Goal: Task Accomplishment & Management: Complete application form

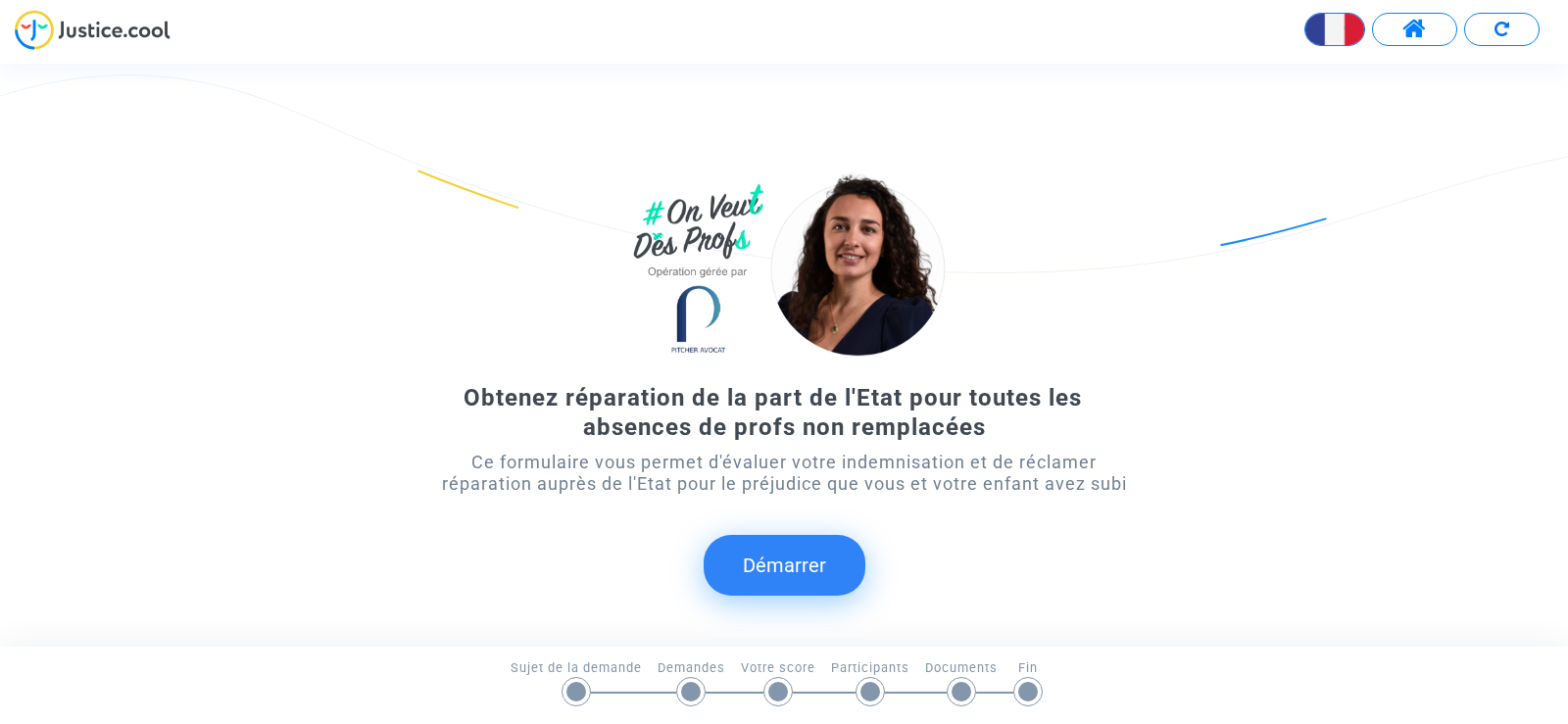
click at [769, 559] on button "Démarrer" at bounding box center [784, 564] width 162 height 60
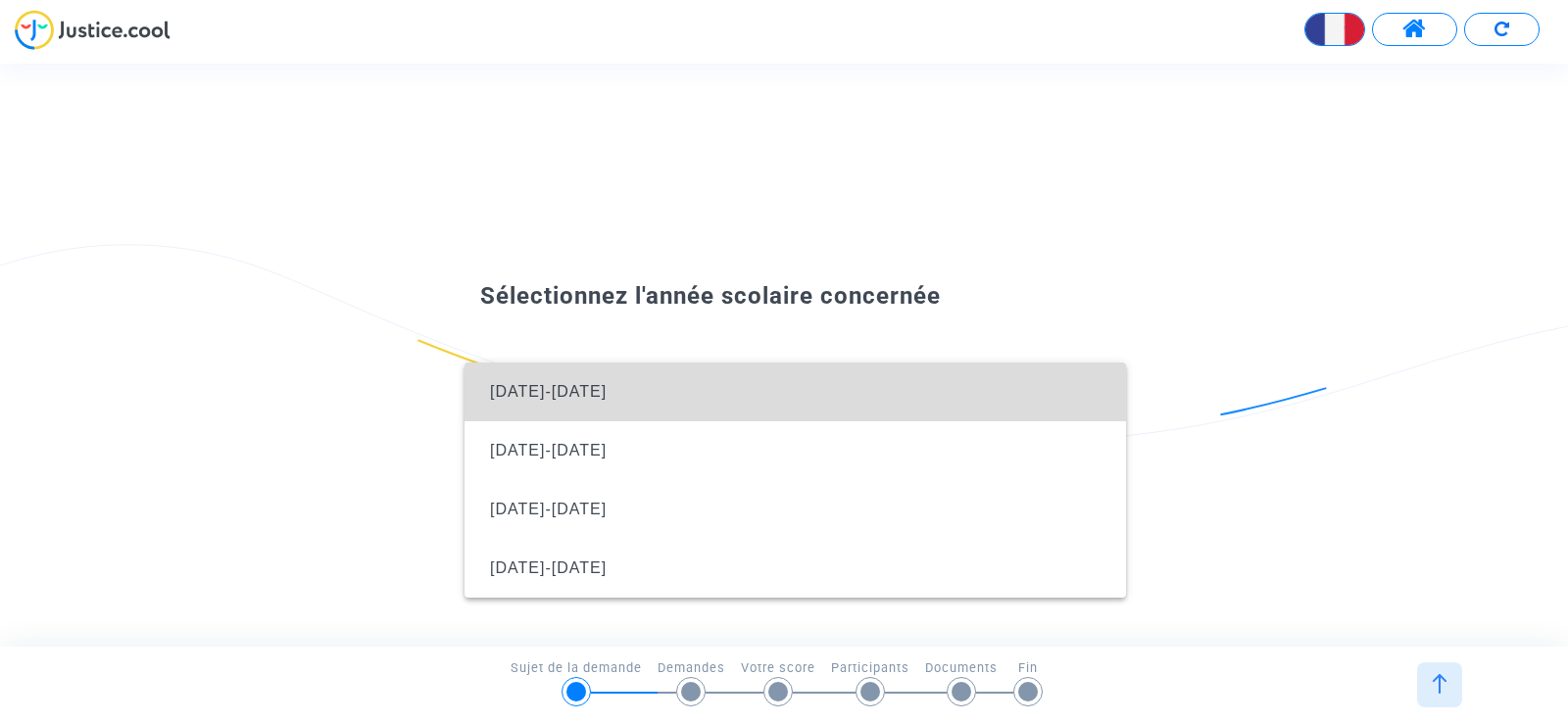
click at [725, 385] on span "[DATE]-[DATE]" at bounding box center [795, 392] width 630 height 59
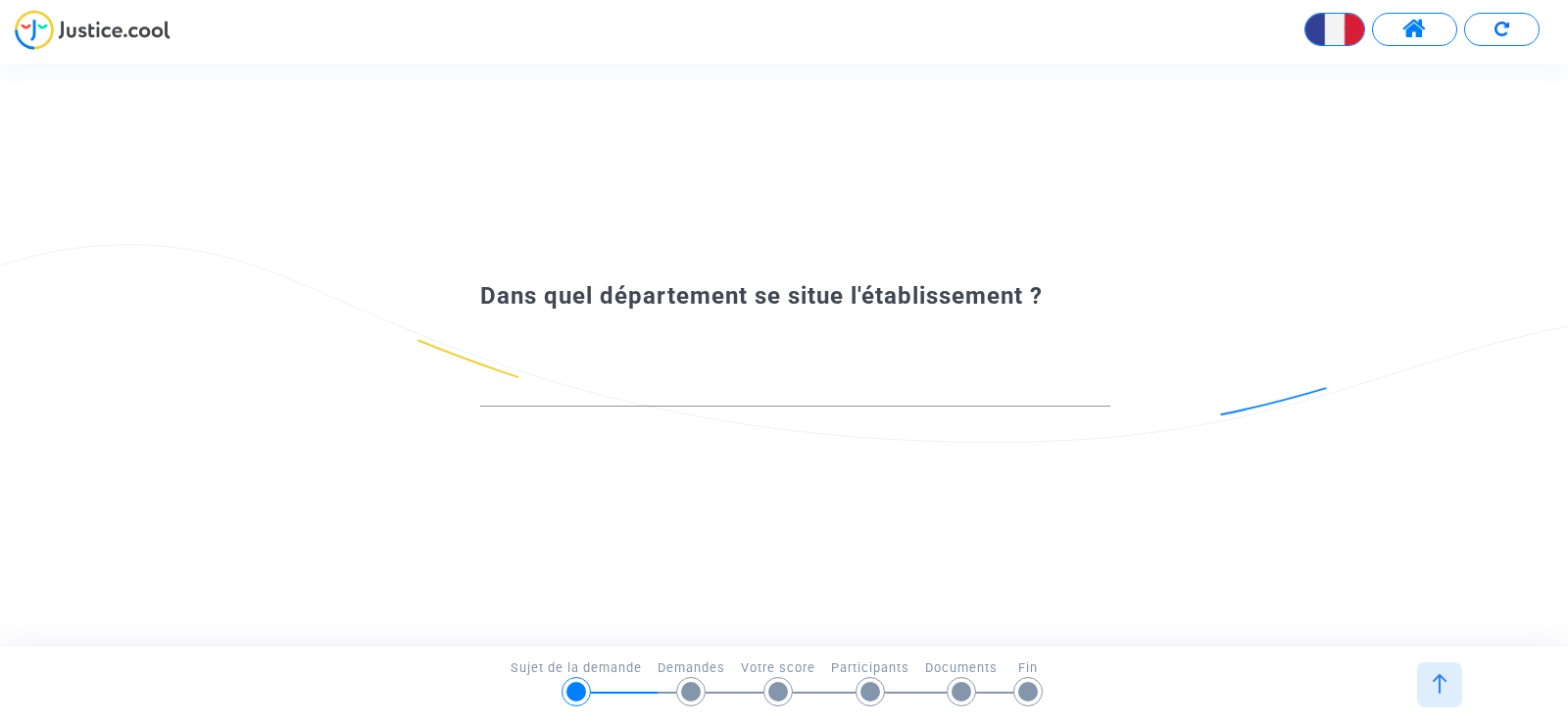
click at [559, 376] on div at bounding box center [795, 381] width 630 height 50
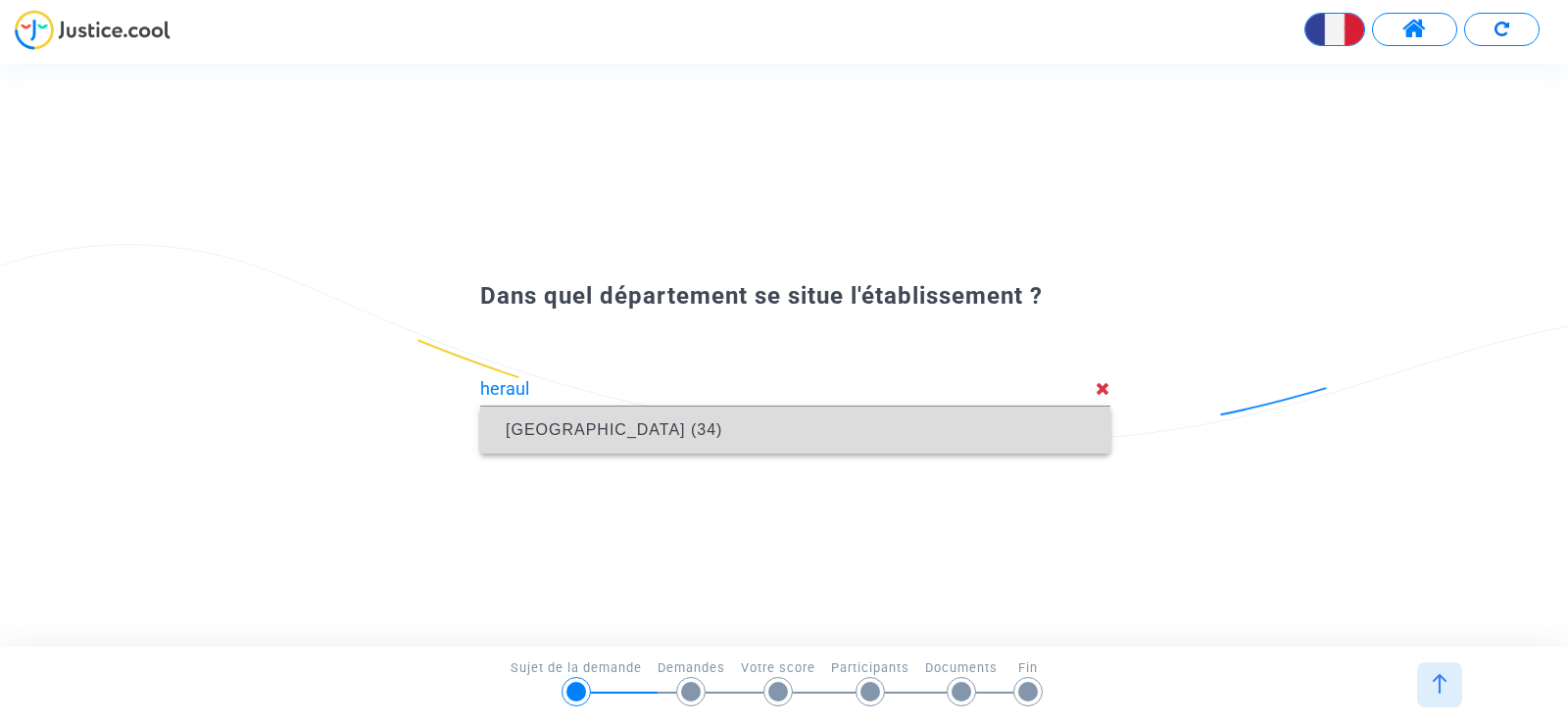
click at [560, 437] on span "[GEOGRAPHIC_DATA] (34)" at bounding box center [614, 429] width 216 height 17
type input "[GEOGRAPHIC_DATA] (34)"
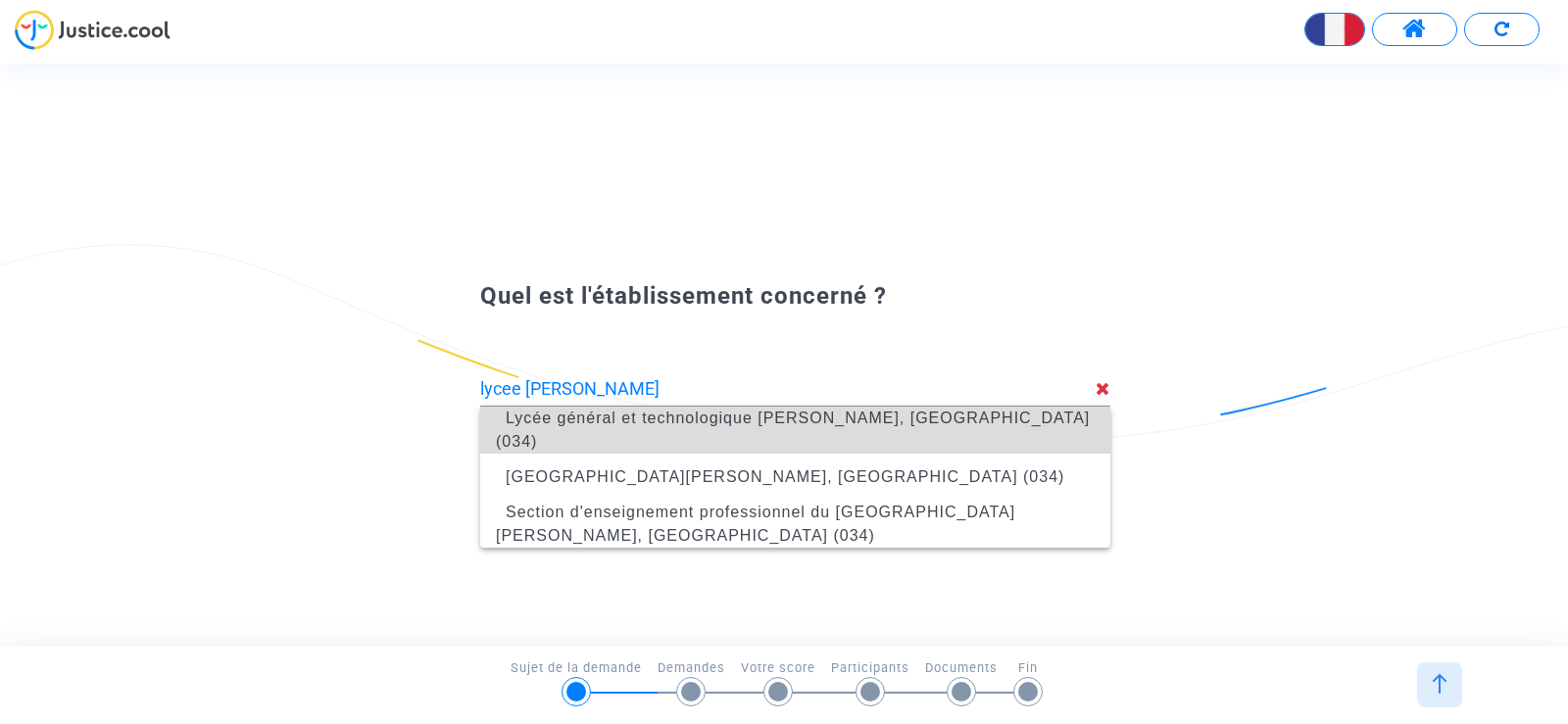
click at [592, 431] on span "Lycée général et technologique [PERSON_NAME], [GEOGRAPHIC_DATA] (034)" at bounding box center [792, 430] width 594 height 40
type input "Lycée général et technologique [PERSON_NAME], [GEOGRAPHIC_DATA] (034)"
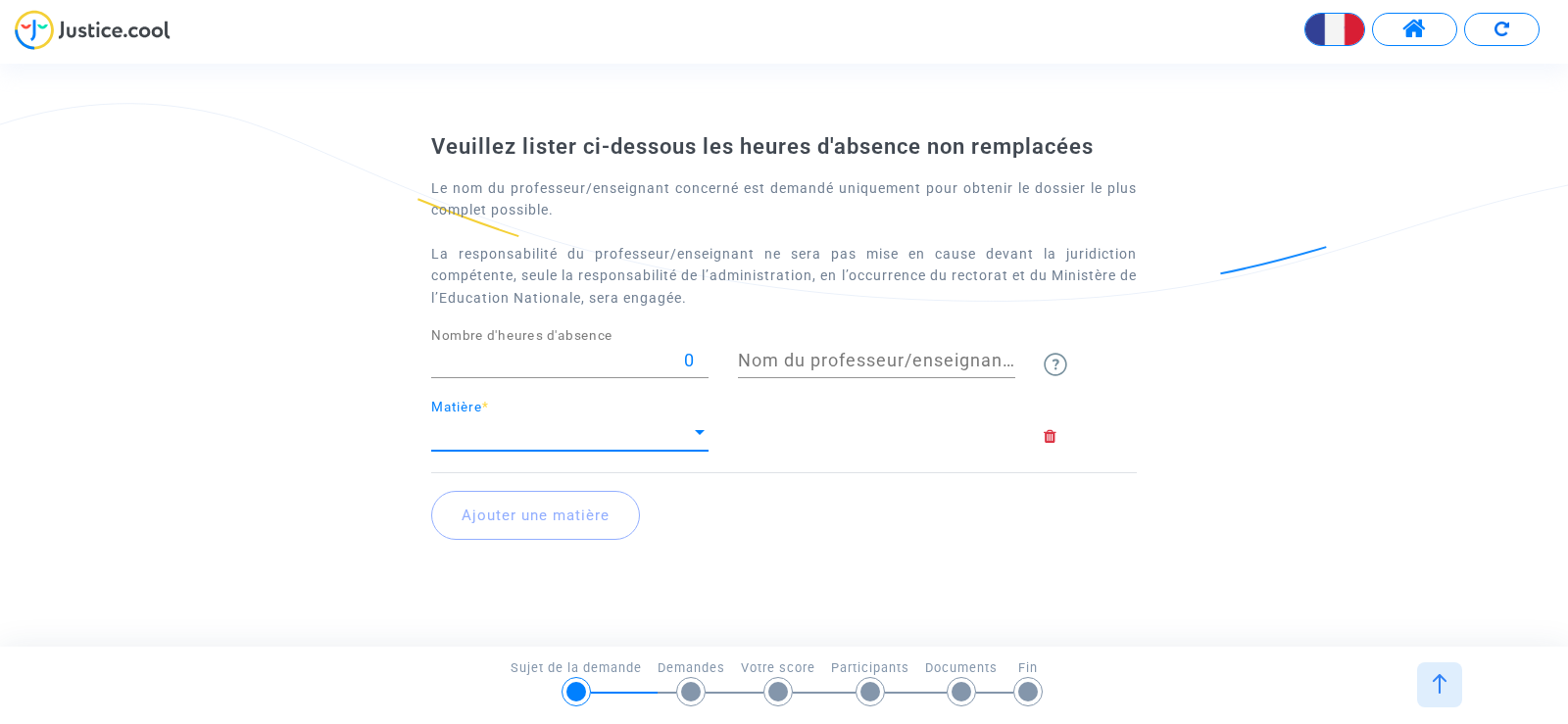
click at [698, 432] on div at bounding box center [700, 432] width 10 height 5
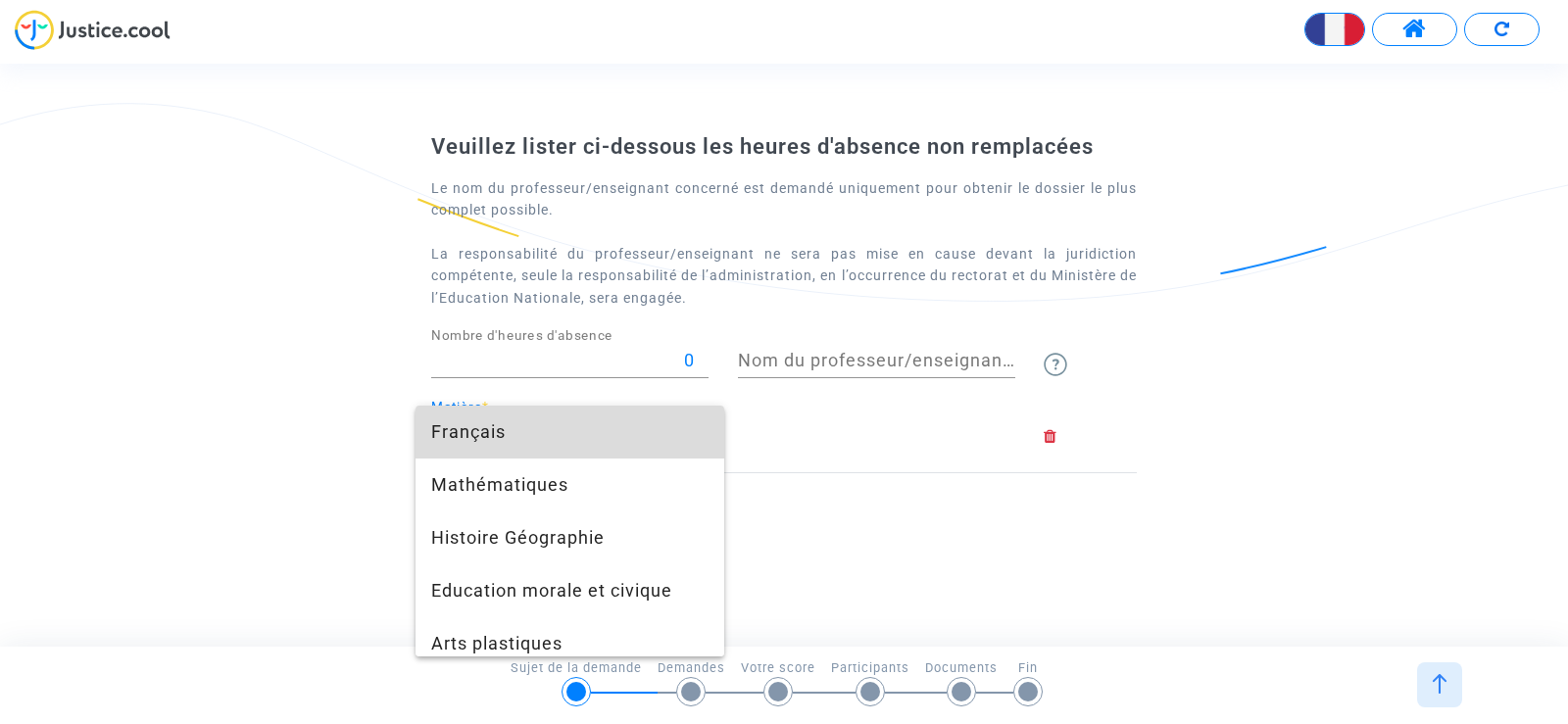
click at [600, 441] on span "Français" at bounding box center [569, 433] width 278 height 53
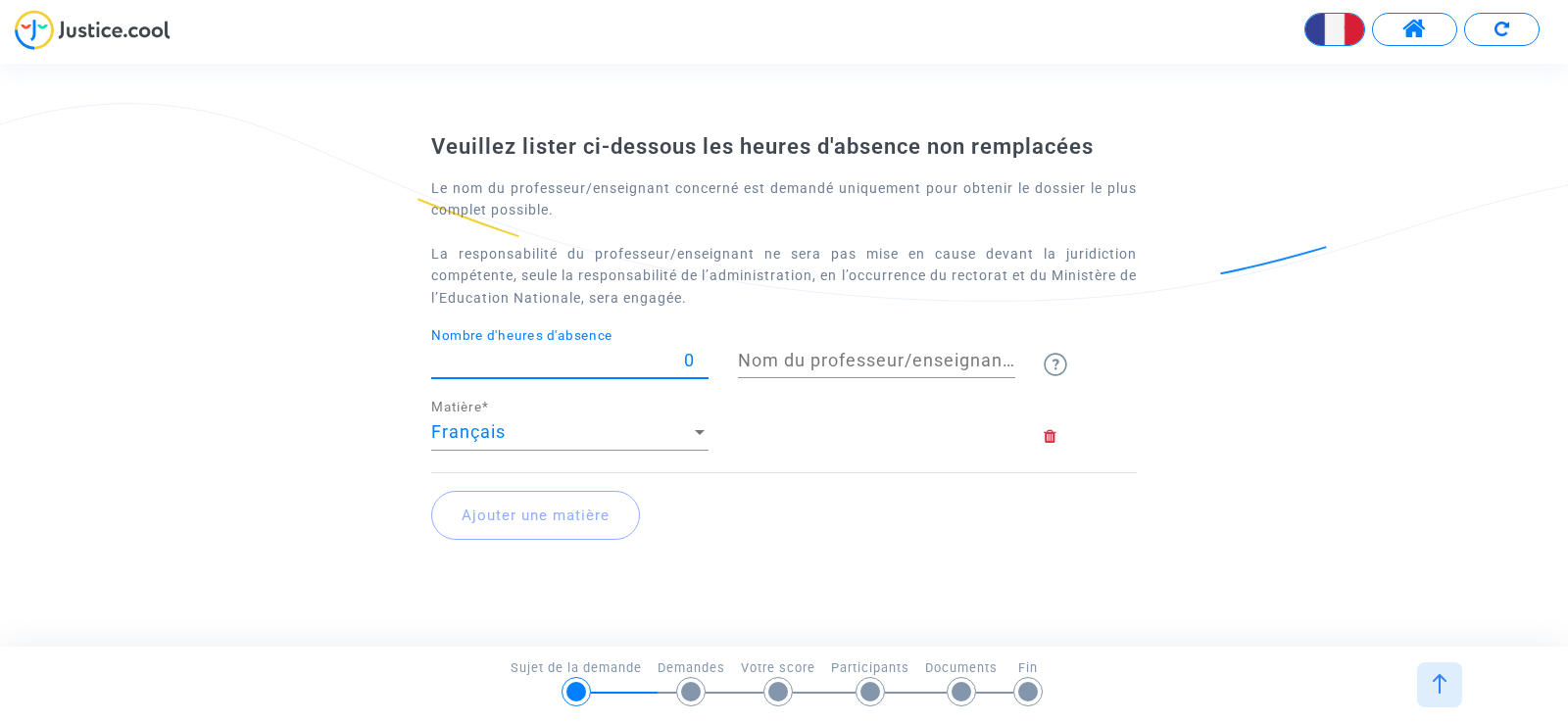
click at [686, 360] on input "0" at bounding box center [569, 361] width 278 height 20
click at [691, 362] on input "500" at bounding box center [569, 361] width 278 height 20
type input "50"
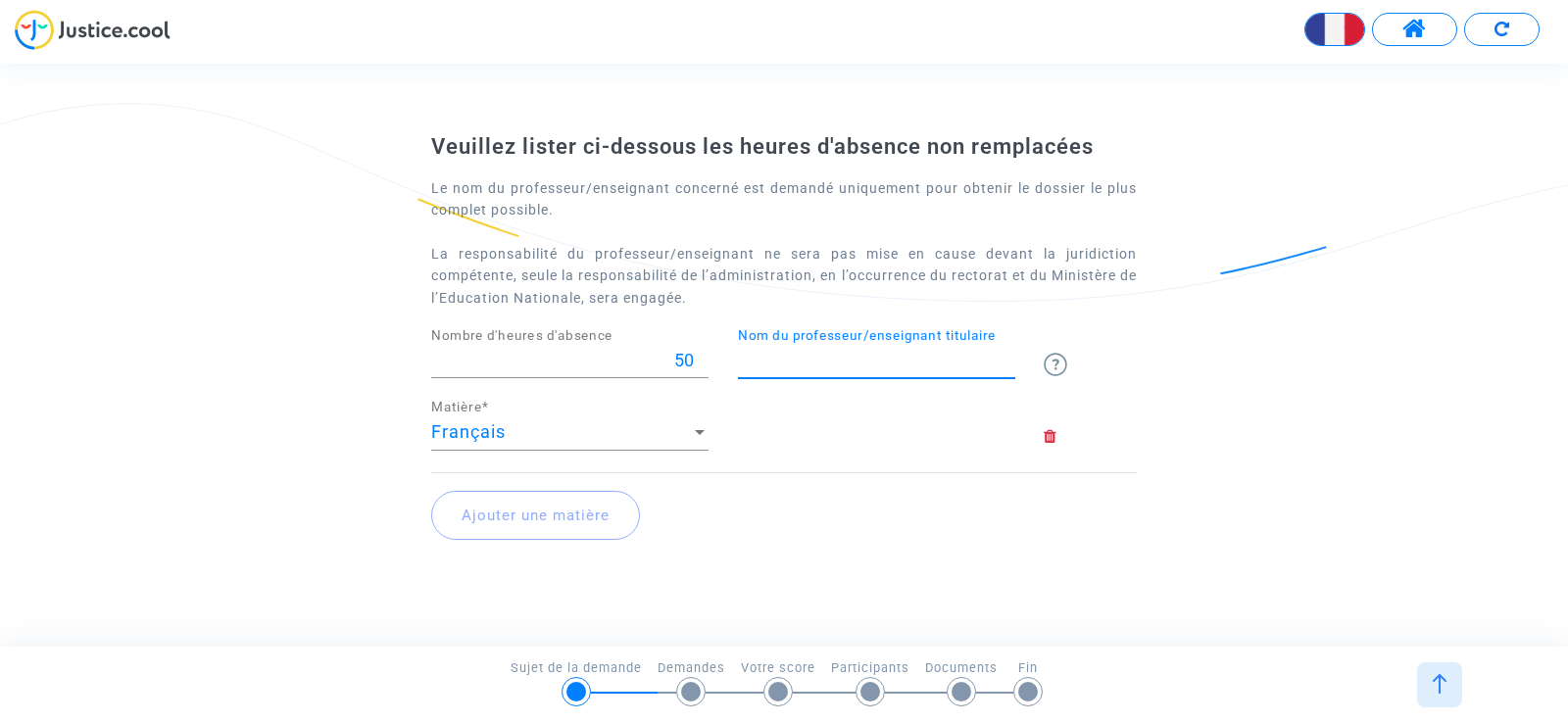
click at [878, 365] on input "Nom du professeur/enseignant titulaire" at bounding box center [876, 361] width 278 height 20
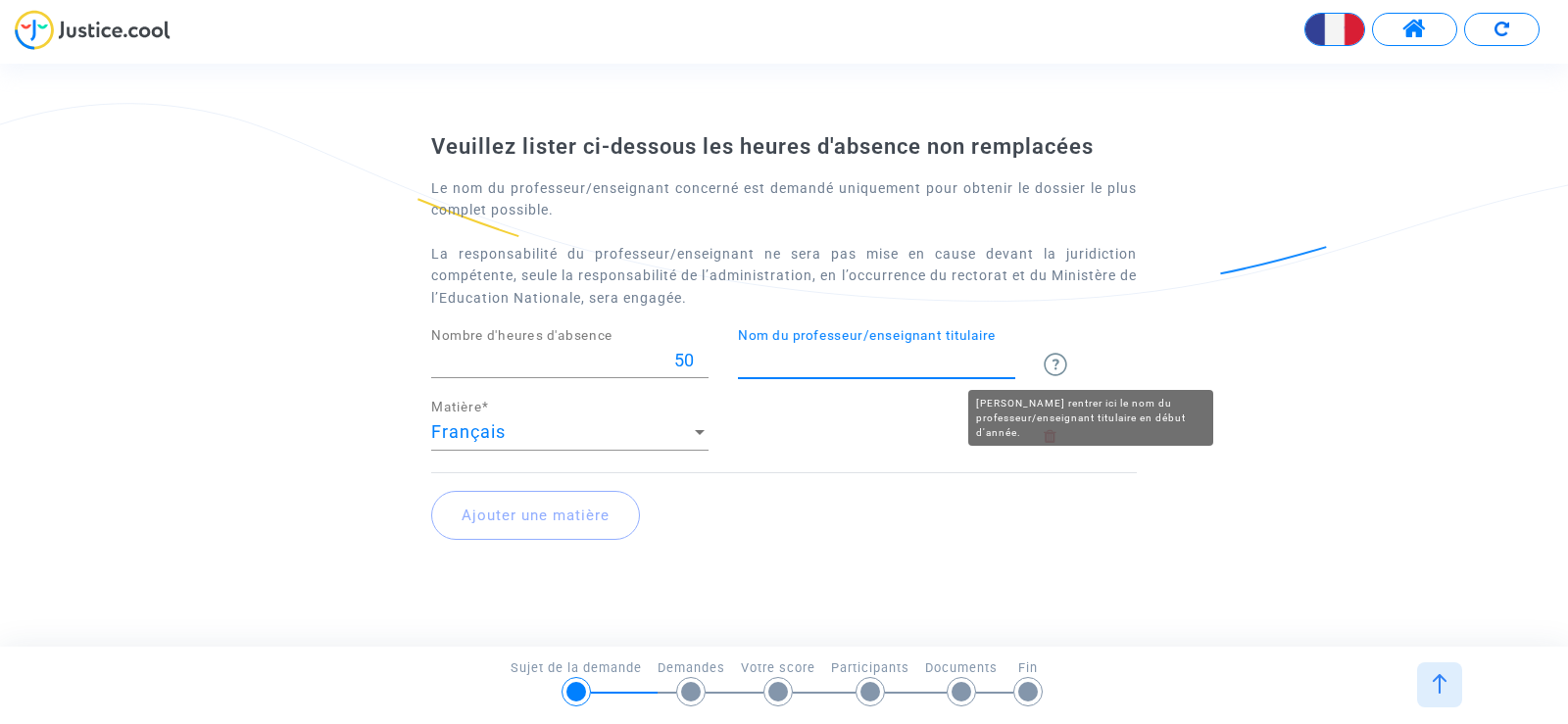
click at [1057, 358] on img at bounding box center [1055, 364] width 24 height 24
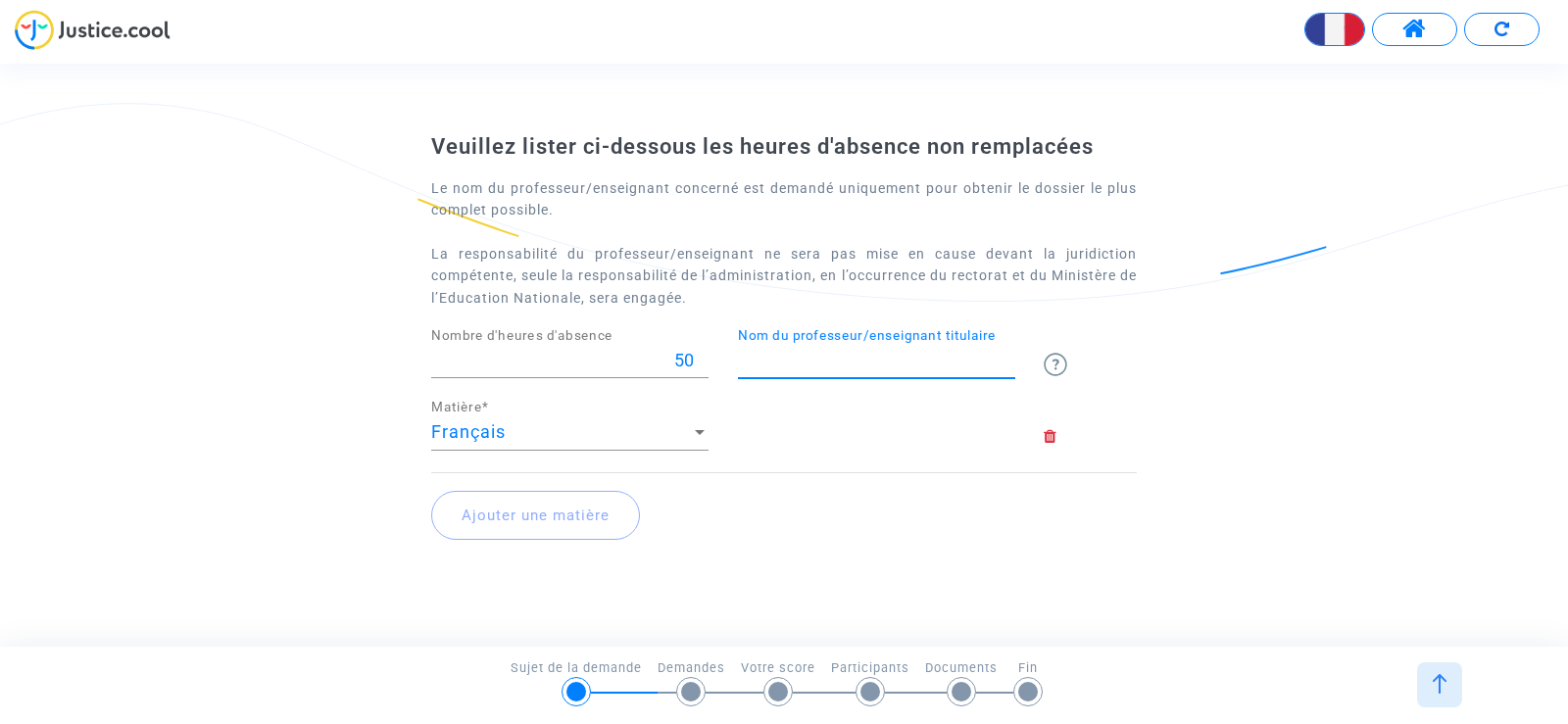
click at [822, 353] on input "Nom du professeur/enseignant titulaire" at bounding box center [876, 361] width 278 height 20
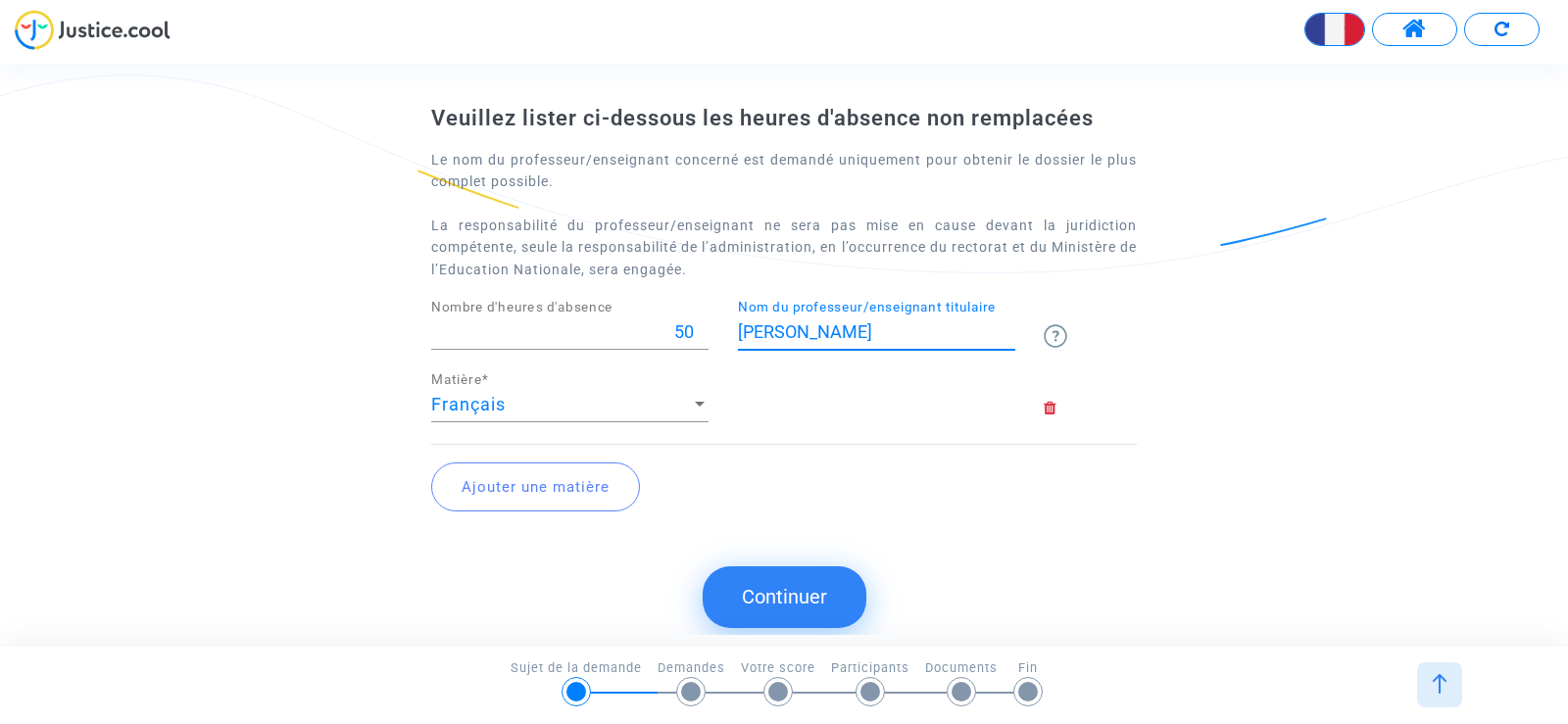
type input "[PERSON_NAME]"
click at [790, 587] on button "Continuer" at bounding box center [784, 596] width 164 height 60
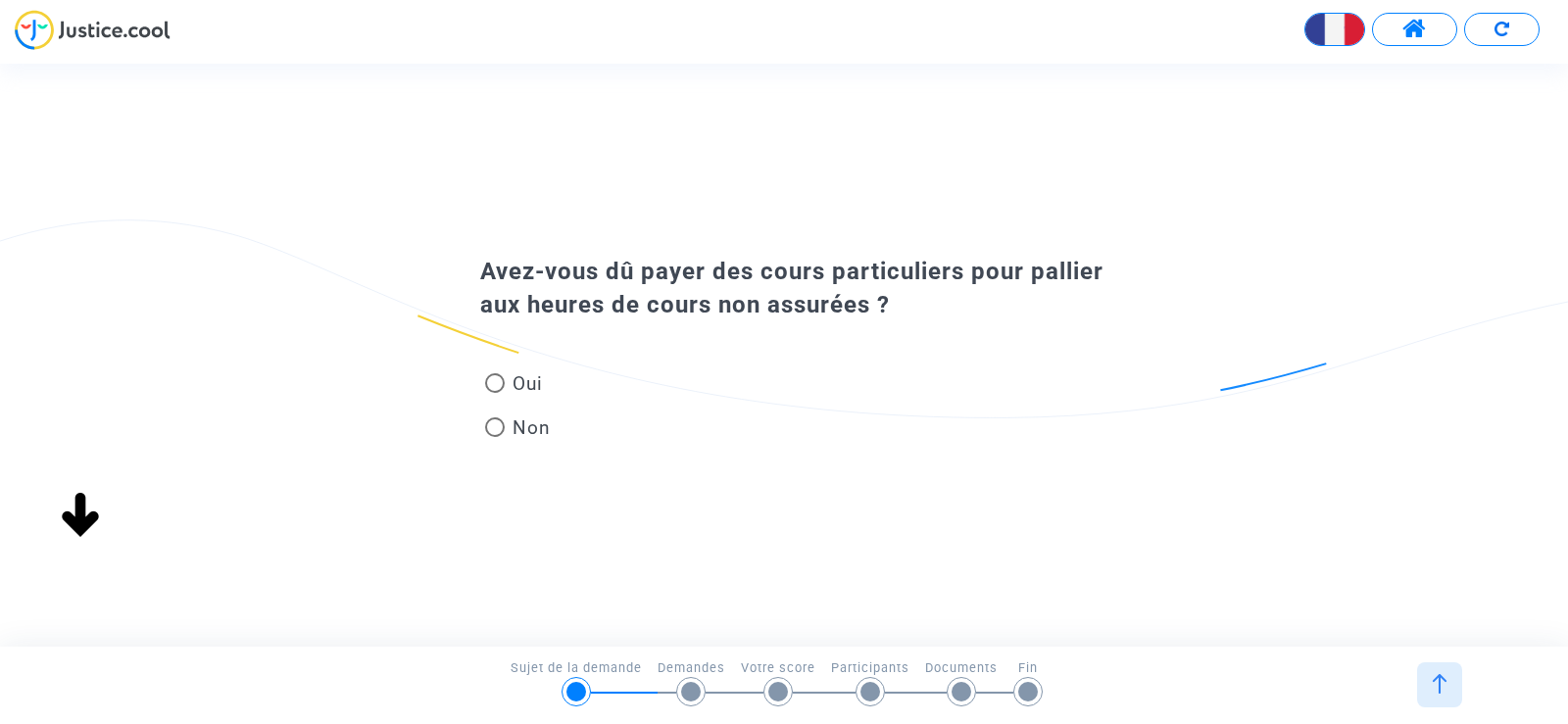
click at [502, 384] on span at bounding box center [495, 383] width 20 height 20
click at [495, 393] on input "Oui" at bounding box center [494, 393] width 1 height 1
radio input "true"
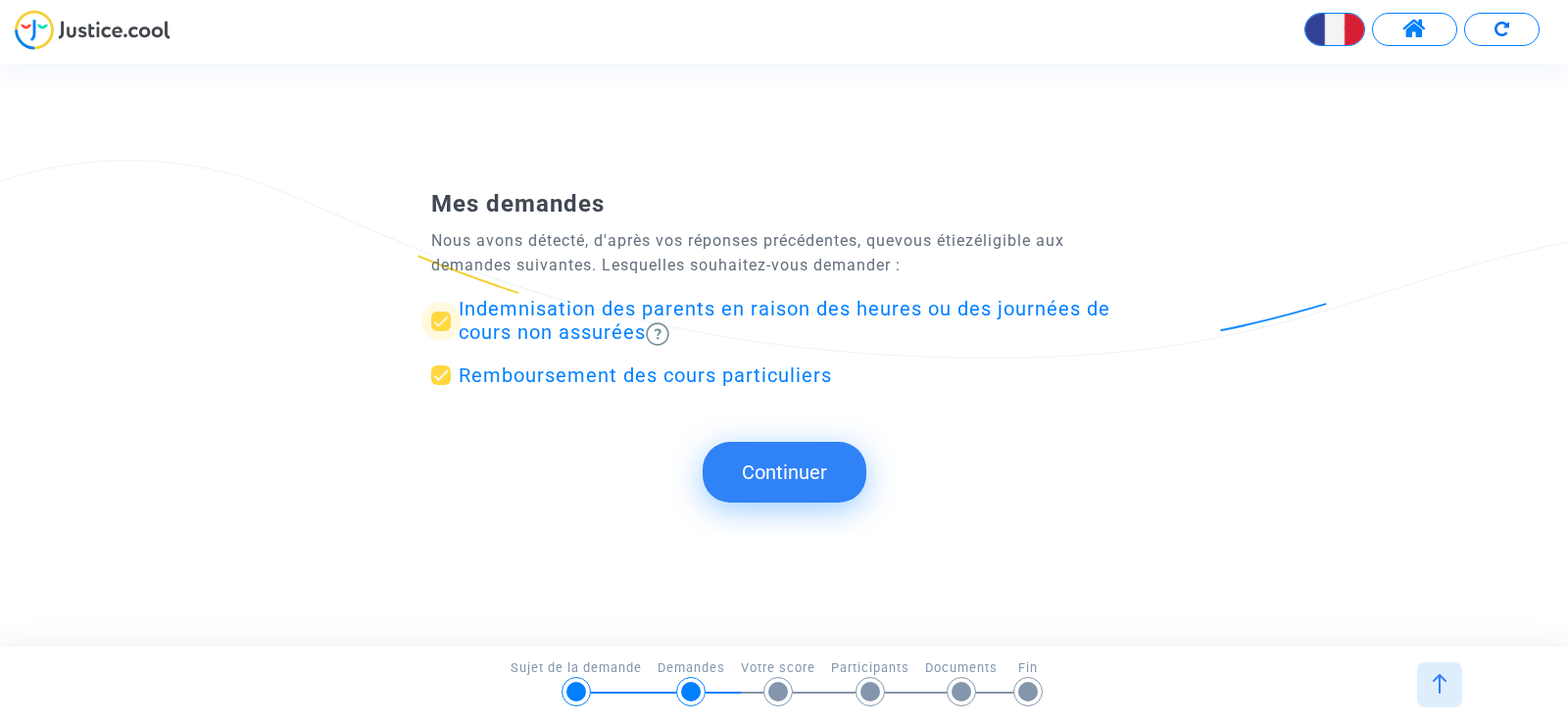
click at [436, 322] on span at bounding box center [441, 321] width 20 height 20
click at [440, 331] on input "Indemnisation des parents en raison des heures ou des journées de cours non ass…" at bounding box center [440, 331] width 1 height 1
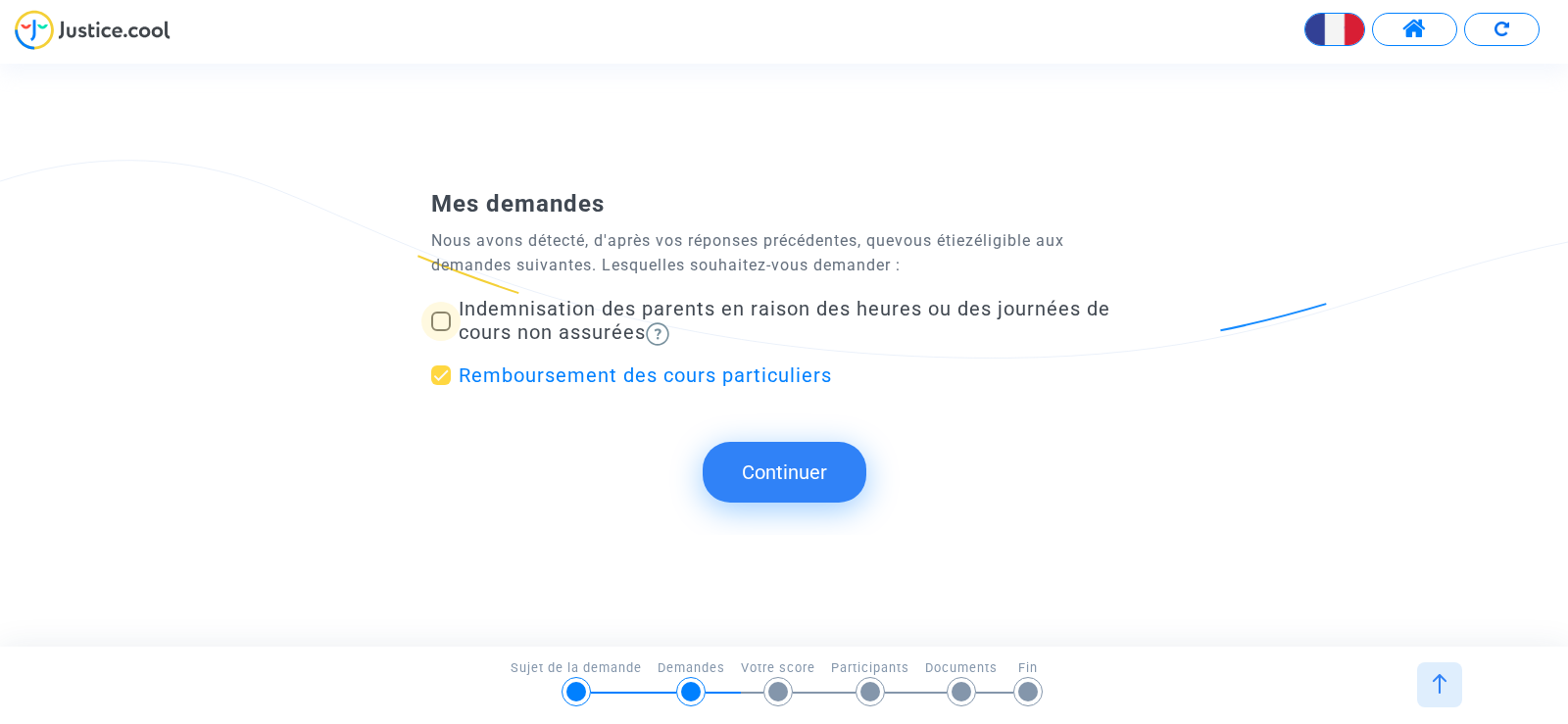
click at [436, 329] on span at bounding box center [441, 321] width 20 height 20
click at [440, 331] on input "Indemnisation des parents en raison des heures ou des journées de cours non ass…" at bounding box center [440, 331] width 1 height 1
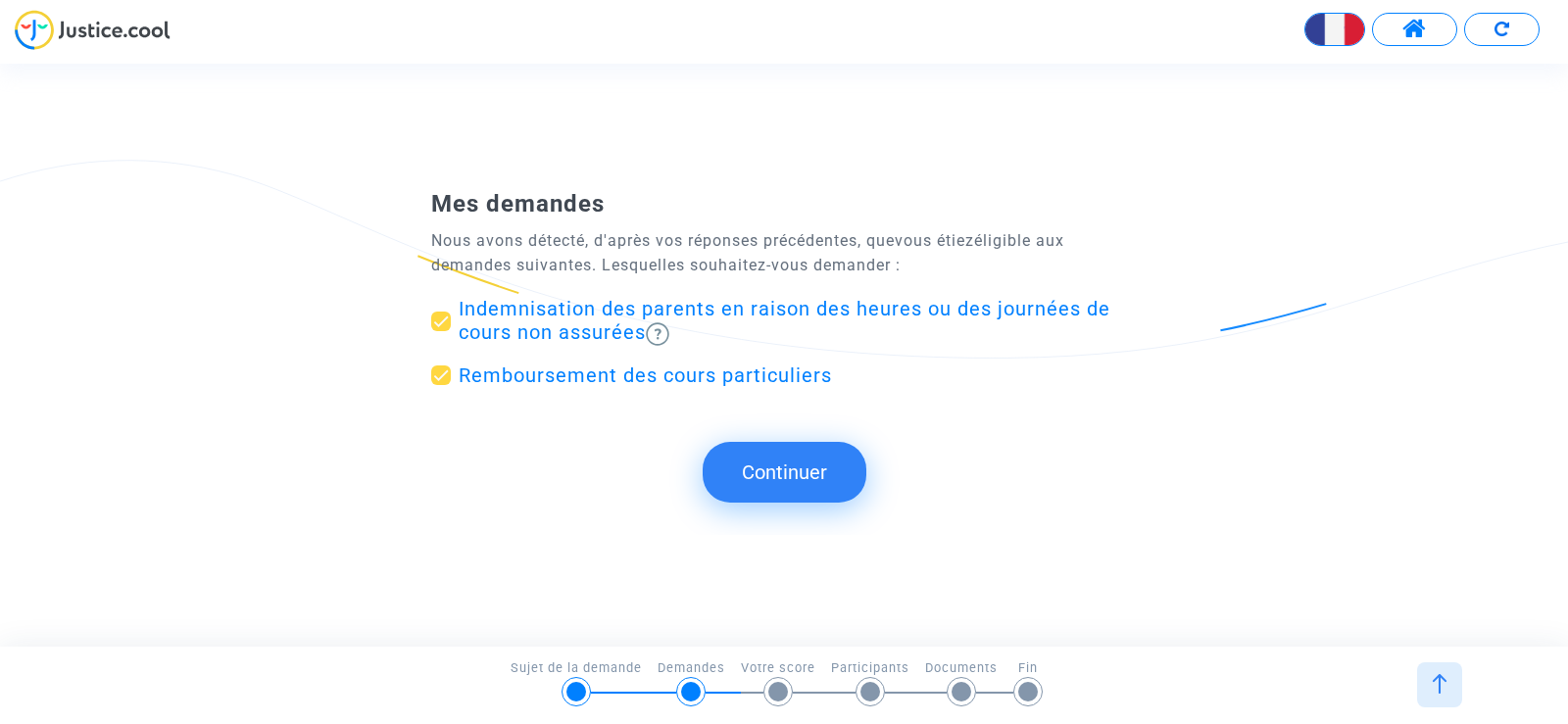
click at [440, 315] on span at bounding box center [441, 321] width 20 height 20
click at [440, 331] on input "Indemnisation des parents en raison des heures ou des journées de cours non ass…" at bounding box center [440, 331] width 1 height 1
checkbox input "false"
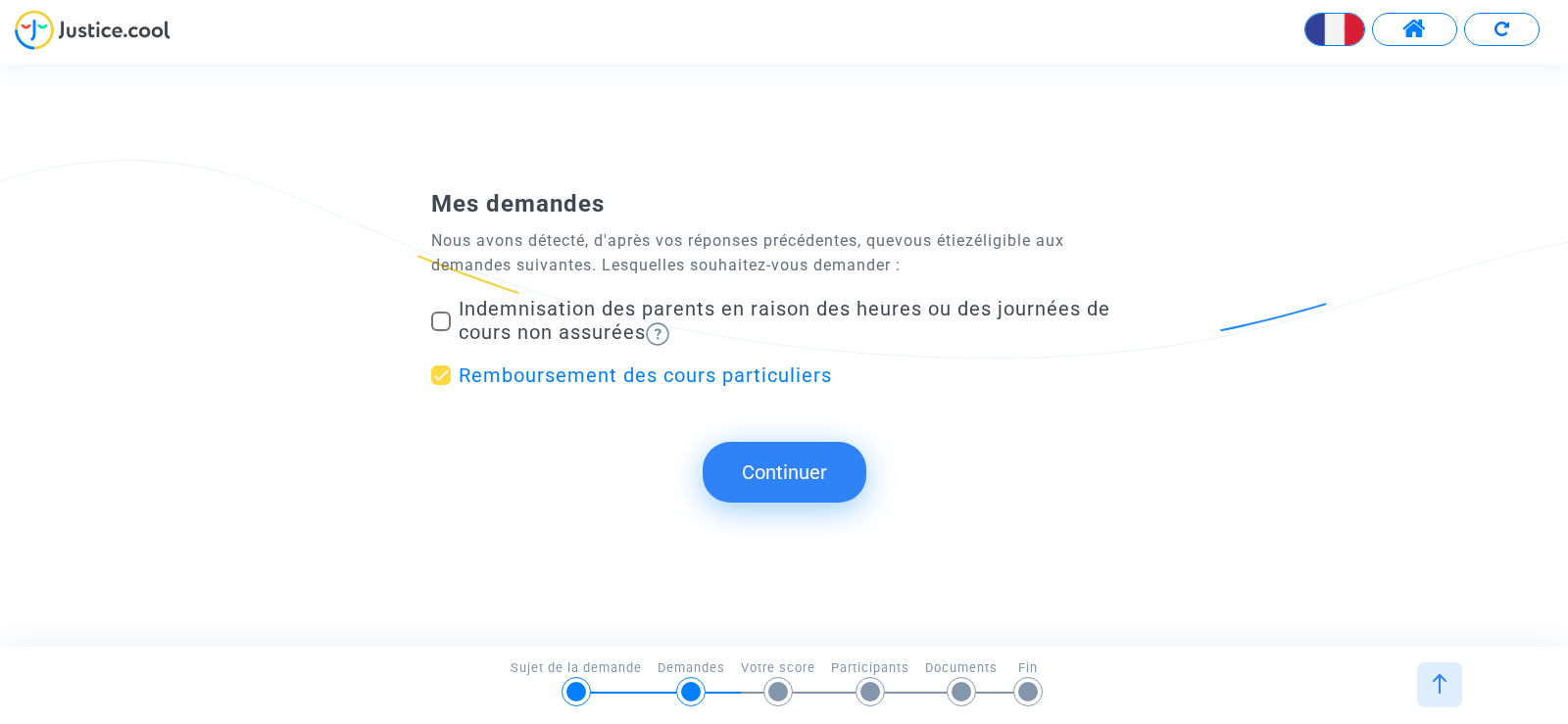
click at [799, 469] on button "Continuer" at bounding box center [784, 471] width 164 height 60
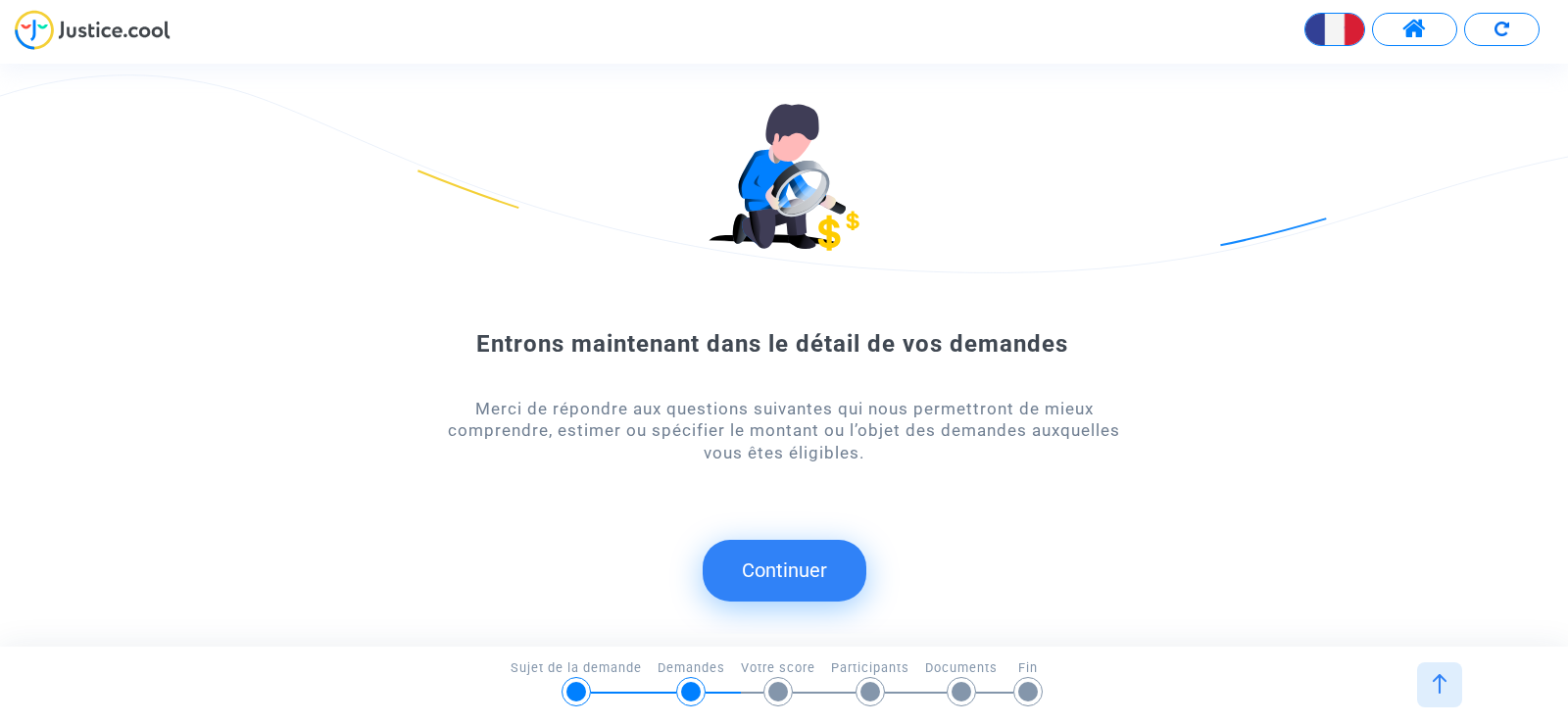
click at [799, 565] on button "Continuer" at bounding box center [784, 569] width 164 height 60
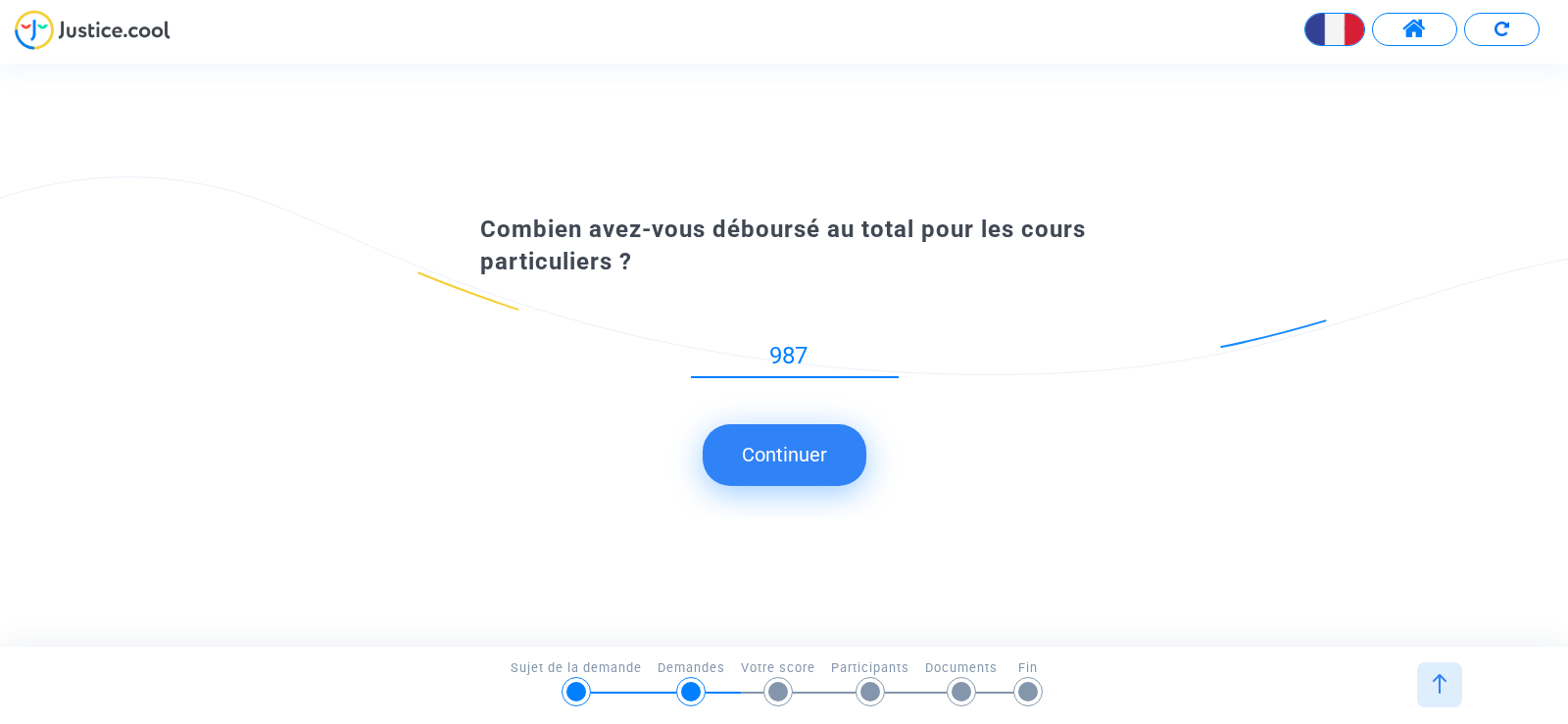
type input "987"
click at [791, 455] on button "Continuer" at bounding box center [784, 453] width 164 height 60
